Goal: Task Accomplishment & Management: Complete application form

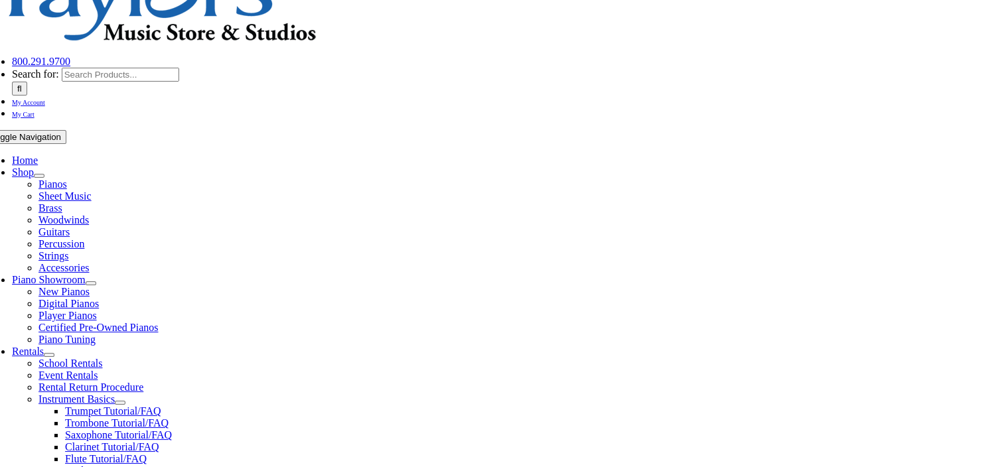
scroll to position [123, 0]
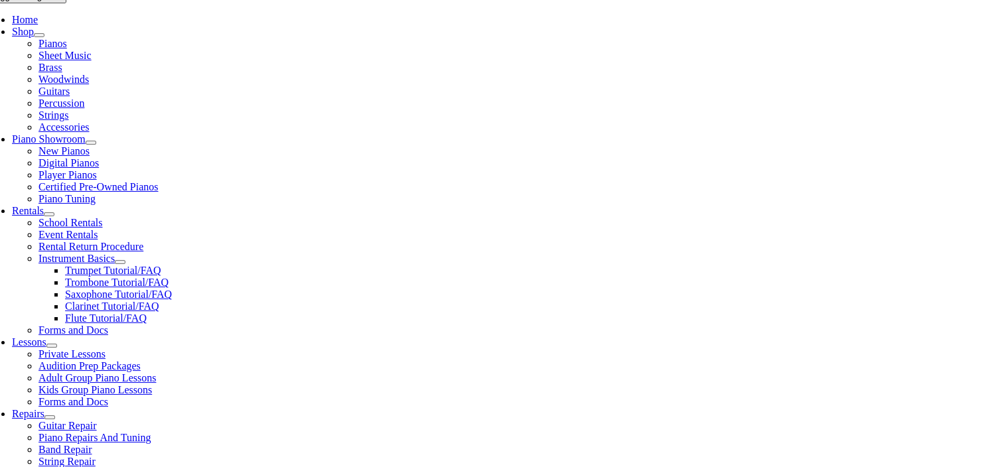
scroll to position [265, 0]
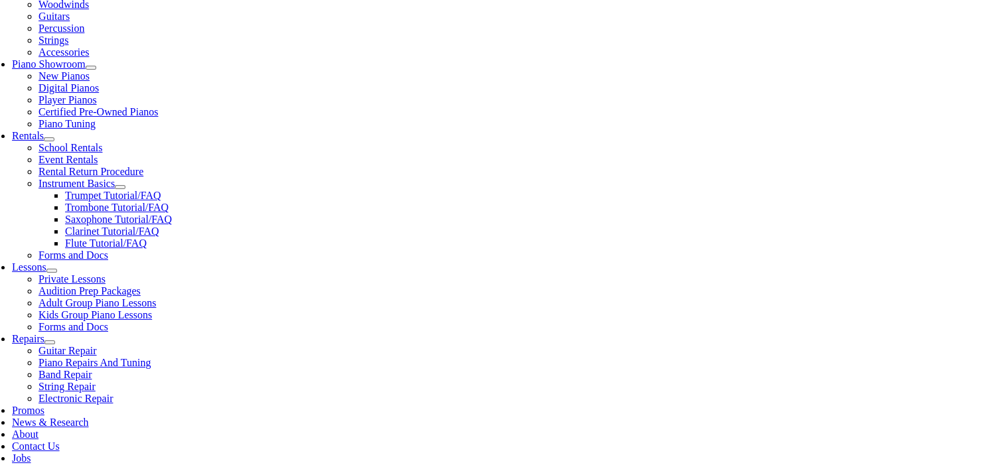
scroll to position [398, 0]
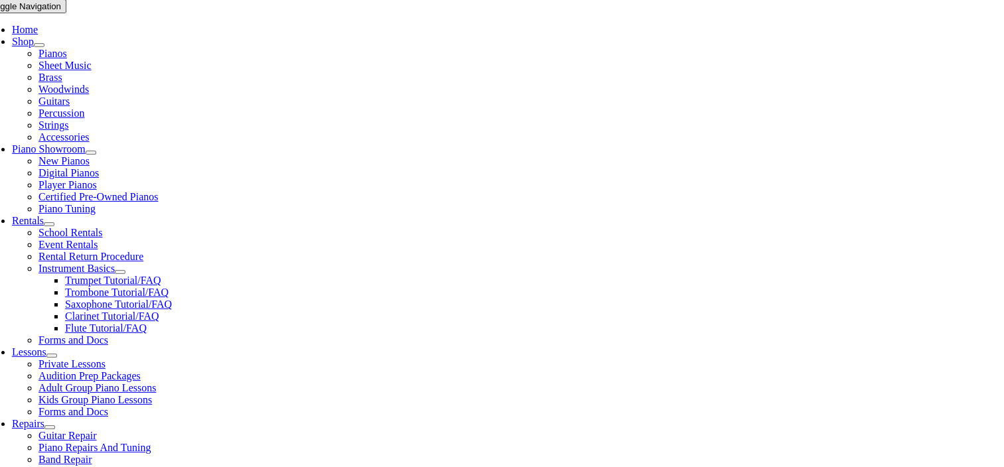
scroll to position [66, 0]
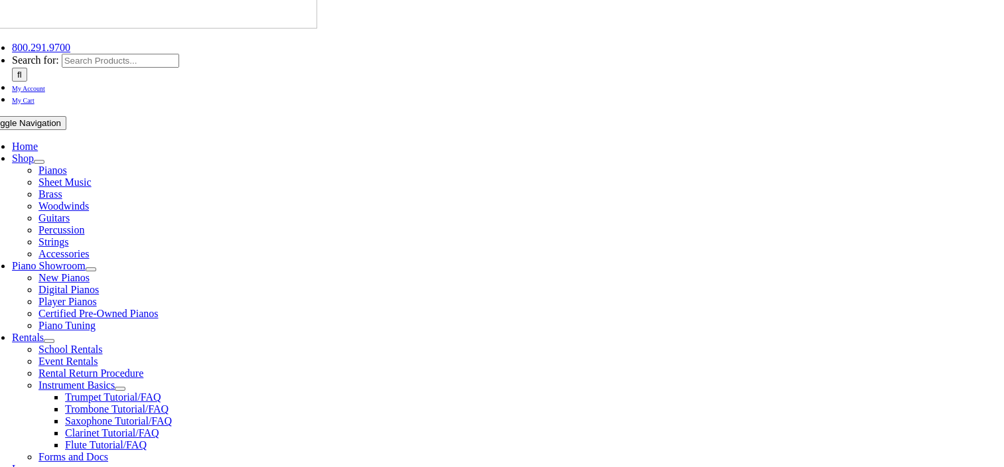
scroll to position [0, 0]
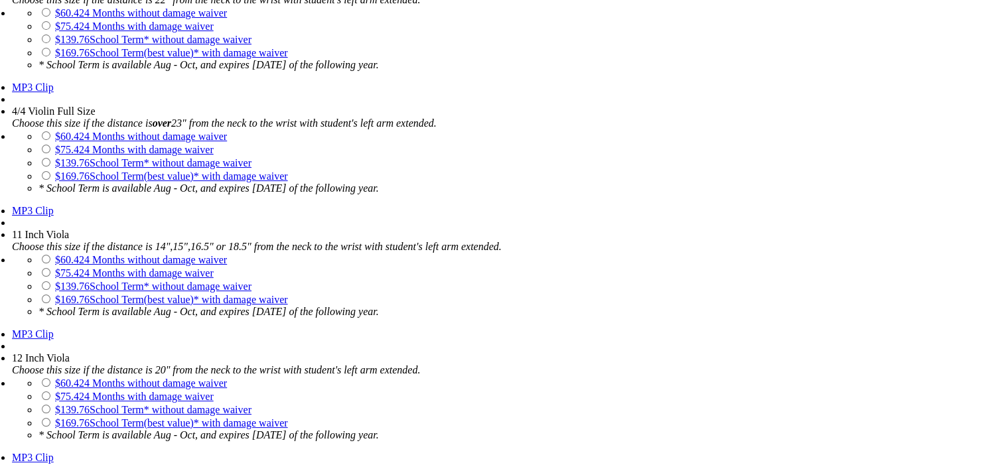
scroll to position [1128, 0]
